Goal: Task Accomplishment & Management: Complete application form

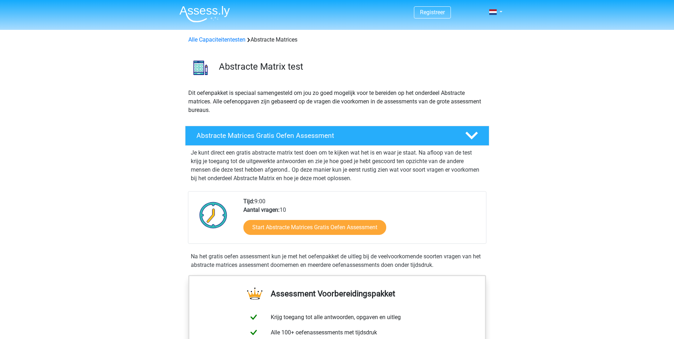
scroll to position [107, 0]
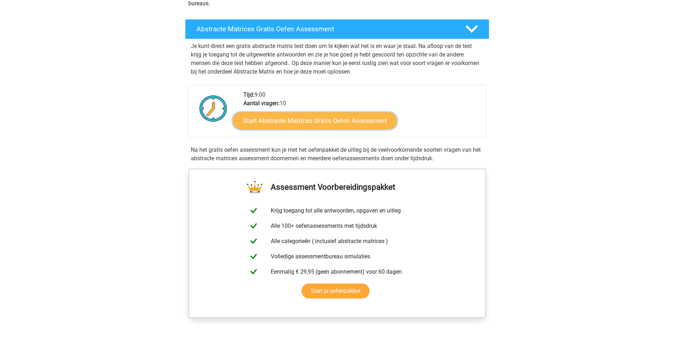
click at [327, 120] on link "Start Abstracte Matrices Gratis Oefen Assessment" at bounding box center [315, 120] width 164 height 17
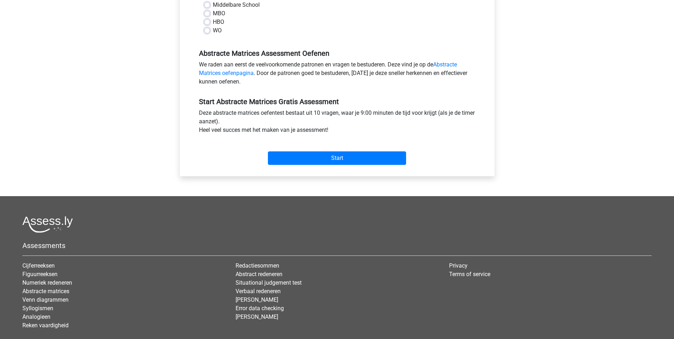
scroll to position [36, 0]
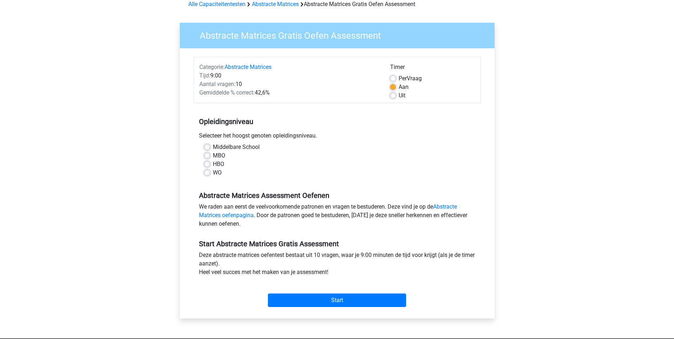
click at [213, 173] on label "WO" at bounding box center [217, 172] width 9 height 9
click at [205, 173] on input "WO" at bounding box center [207, 171] width 6 height 7
radio input "true"
click at [316, 299] on input "Start" at bounding box center [337, 299] width 138 height 13
click at [372, 306] on input "Start" at bounding box center [337, 299] width 138 height 13
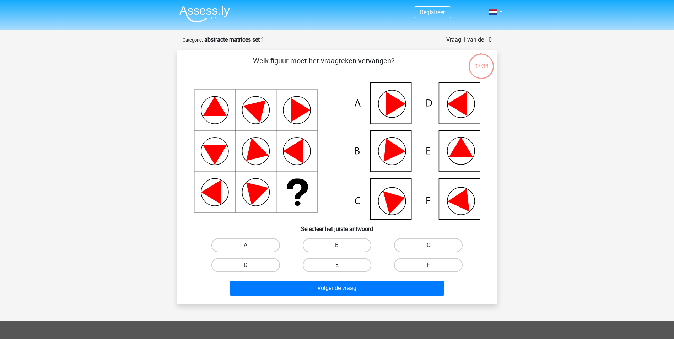
click at [344, 268] on label "E" at bounding box center [337, 265] width 69 height 14
click at [341, 268] on input "E" at bounding box center [339, 267] width 5 height 5
radio input "true"
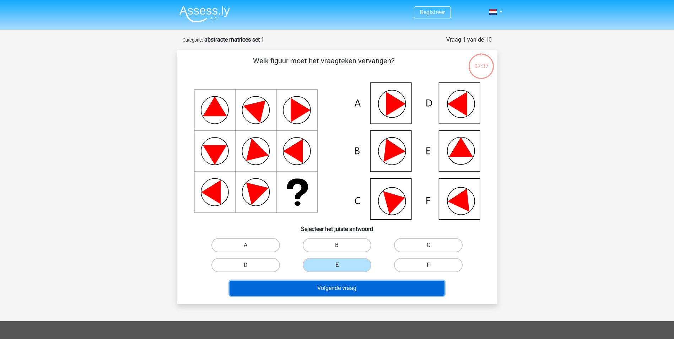
click at [344, 287] on button "Volgende vraag" at bounding box center [336, 288] width 215 height 15
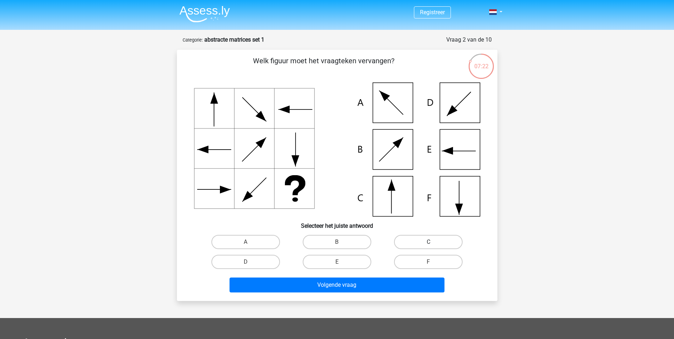
click at [433, 245] on label "C" at bounding box center [428, 242] width 69 height 14
click at [433, 245] on input "C" at bounding box center [430, 244] width 5 height 5
radio input "true"
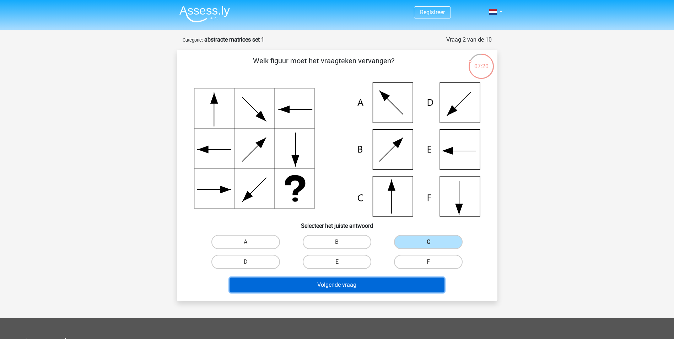
click at [387, 285] on button "Volgende vraag" at bounding box center [336, 284] width 215 height 15
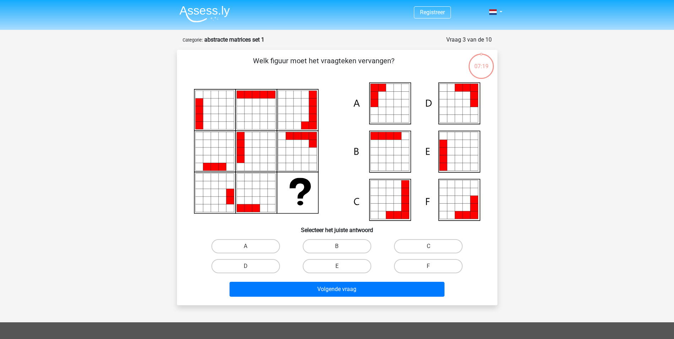
scroll to position [36, 0]
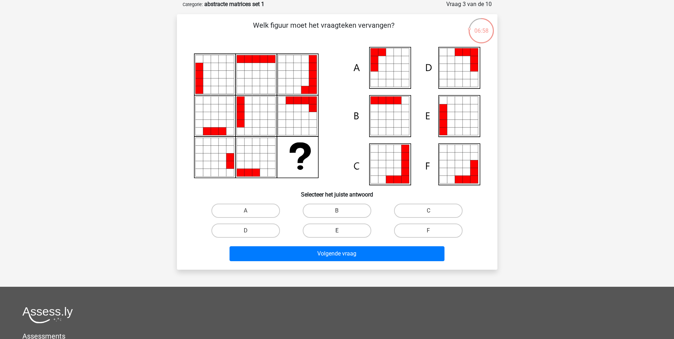
click at [321, 230] on label "E" at bounding box center [337, 230] width 69 height 14
click at [337, 230] on input "E" at bounding box center [339, 232] width 5 height 5
radio input "true"
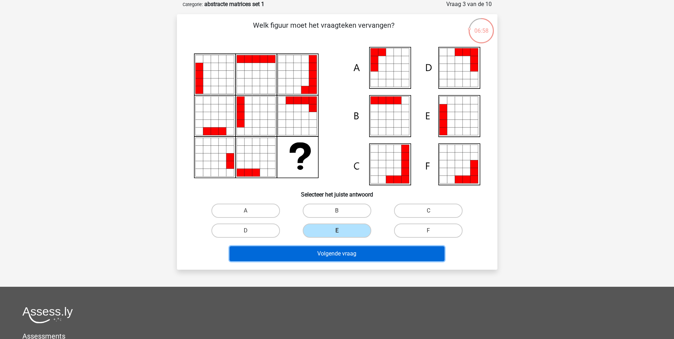
click at [355, 257] on button "Volgende vraag" at bounding box center [336, 253] width 215 height 15
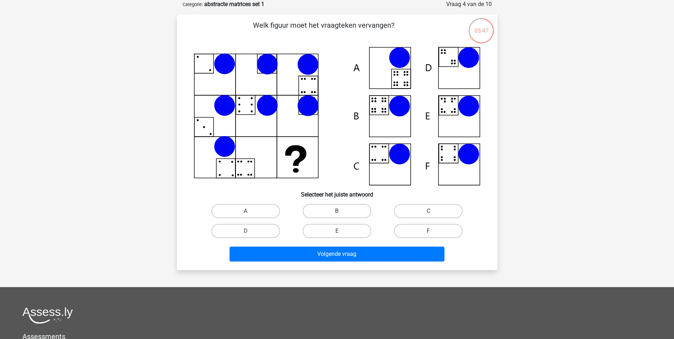
click at [339, 208] on label "B" at bounding box center [337, 211] width 69 height 14
click at [339, 211] on input "B" at bounding box center [339, 213] width 5 height 5
radio input "true"
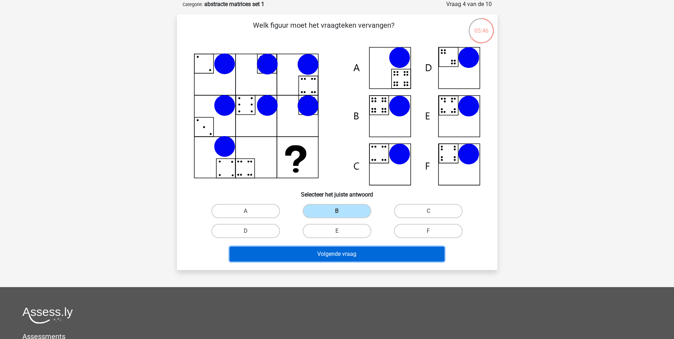
click at [351, 255] on button "Volgende vraag" at bounding box center [336, 253] width 215 height 15
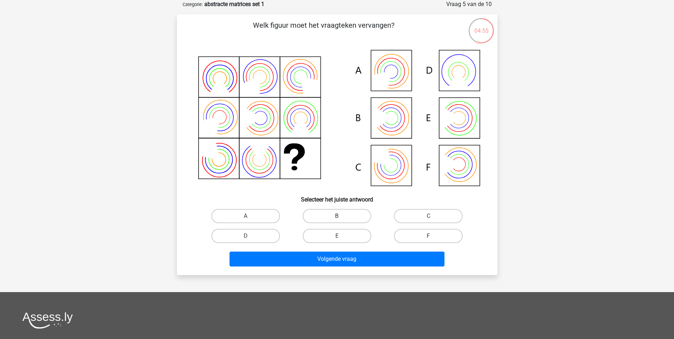
click at [332, 212] on label "B" at bounding box center [337, 216] width 69 height 14
click at [337, 216] on input "B" at bounding box center [339, 218] width 5 height 5
radio input "true"
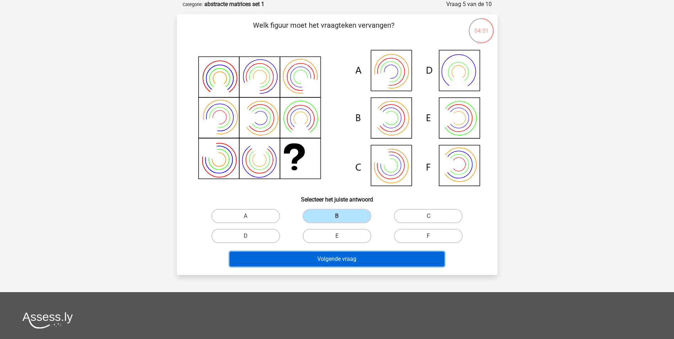
click at [304, 261] on button "Volgende vraag" at bounding box center [336, 258] width 215 height 15
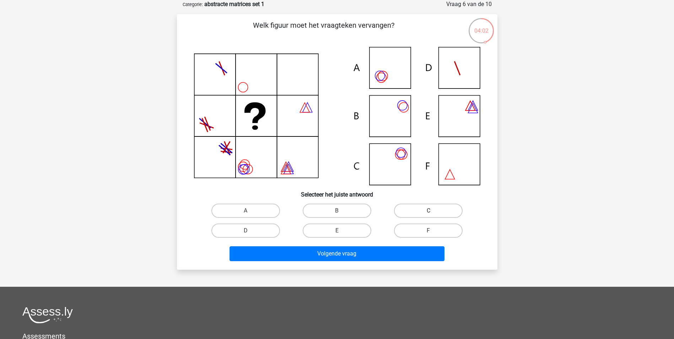
drag, startPoint x: 414, startPoint y: 206, endPoint x: 393, endPoint y: 226, distance: 28.9
click at [413, 206] on label "C" at bounding box center [428, 210] width 69 height 14
click at [428, 211] on input "C" at bounding box center [430, 213] width 5 height 5
radio input "true"
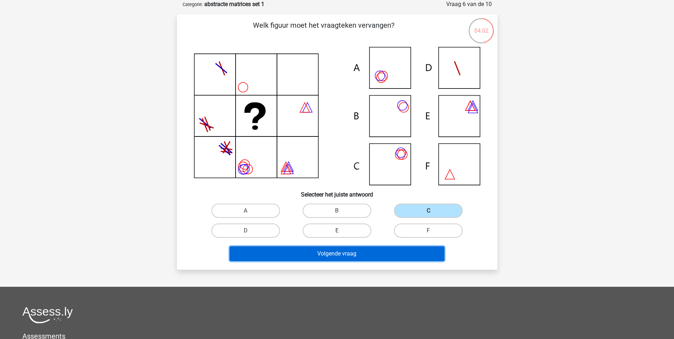
click at [365, 258] on button "Volgende vraag" at bounding box center [336, 253] width 215 height 15
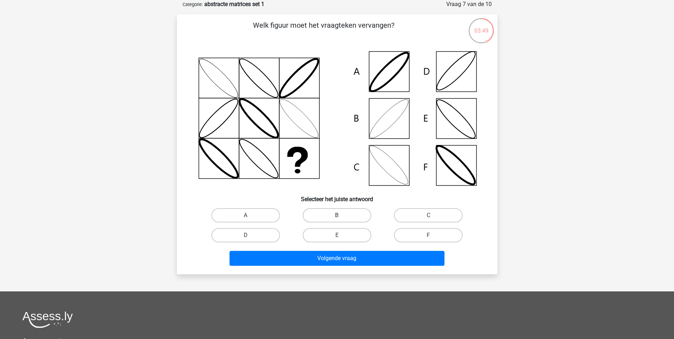
click at [345, 213] on label "B" at bounding box center [337, 215] width 69 height 14
click at [341, 215] on input "B" at bounding box center [339, 217] width 5 height 5
radio input "true"
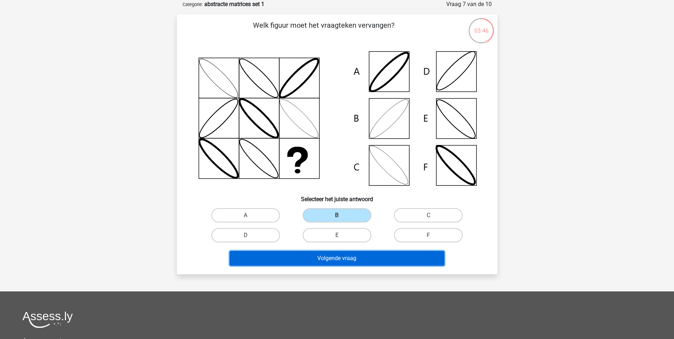
click at [377, 260] on button "Volgende vraag" at bounding box center [336, 258] width 215 height 15
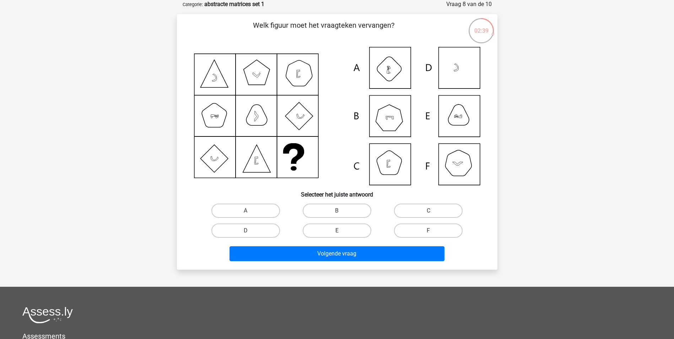
click at [387, 122] on icon at bounding box center [337, 116] width 286 height 138
click at [356, 212] on label "B" at bounding box center [337, 210] width 69 height 14
click at [341, 212] on input "B" at bounding box center [339, 213] width 5 height 5
radio input "true"
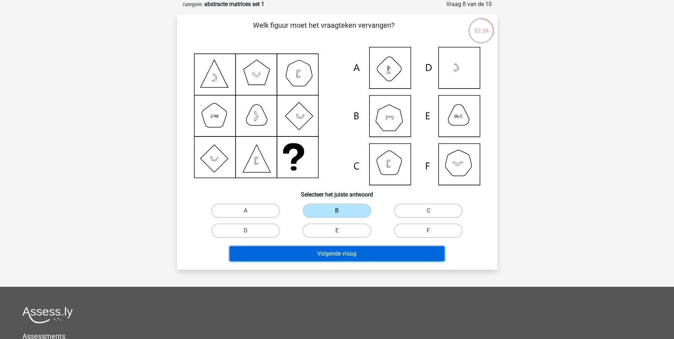
click at [345, 251] on button "Volgende vraag" at bounding box center [336, 253] width 215 height 15
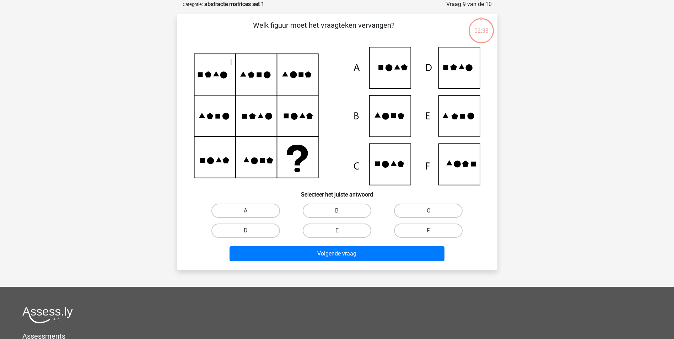
drag, startPoint x: 345, startPoint y: 251, endPoint x: 622, endPoint y: 142, distance: 297.8
click at [622, 142] on div "Registreer Nederlands English" at bounding box center [337, 219] width 674 height 510
click at [448, 122] on icon at bounding box center [337, 116] width 286 height 138
click at [343, 224] on label "E" at bounding box center [337, 230] width 69 height 14
click at [341, 230] on input "E" at bounding box center [339, 232] width 5 height 5
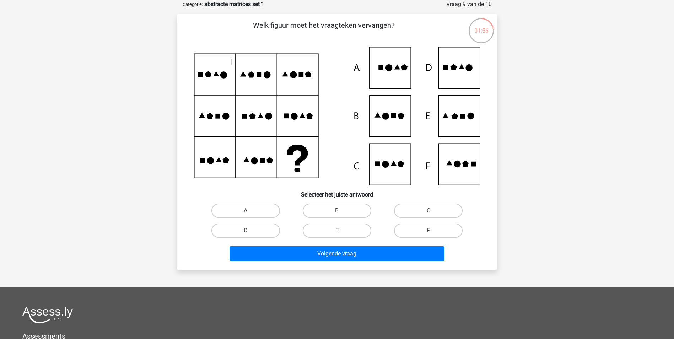
radio input "true"
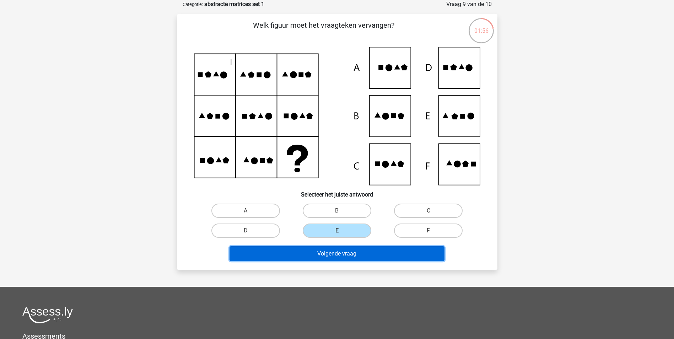
click at [345, 259] on button "Volgende vraag" at bounding box center [336, 253] width 215 height 15
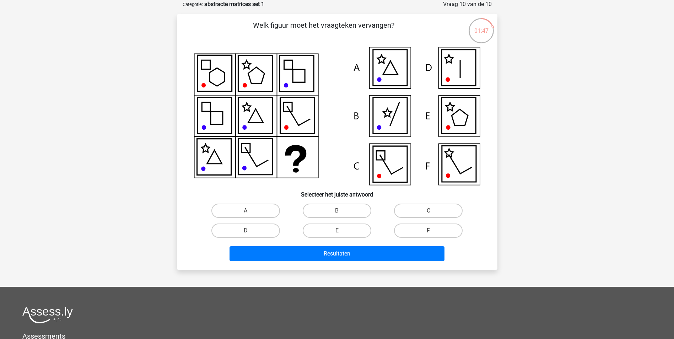
scroll to position [0, 0]
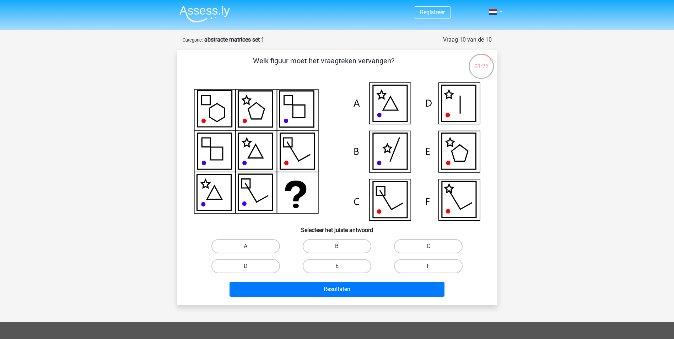
click at [260, 248] on label "A" at bounding box center [245, 246] width 69 height 14
click at [250, 248] on input "A" at bounding box center [247, 248] width 5 height 5
radio input "true"
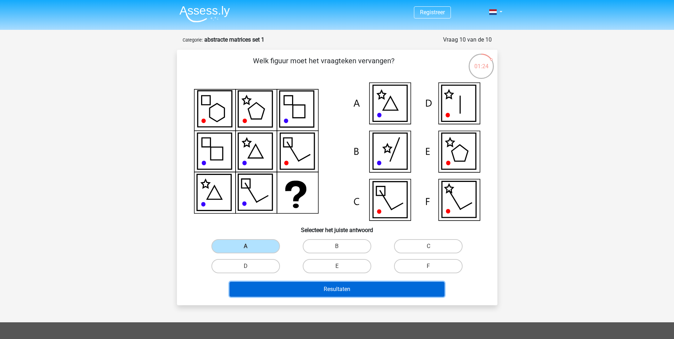
click at [348, 291] on button "Resultaten" at bounding box center [336, 289] width 215 height 15
